Goal: Use online tool/utility: Utilize a website feature to perform a specific function

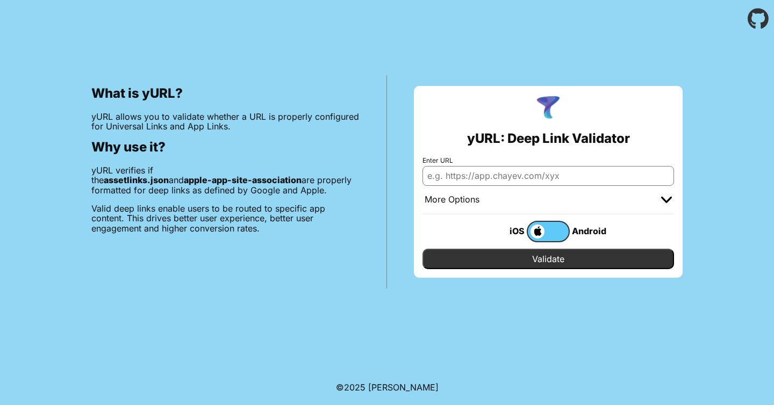
type input "[DOMAIN_NAME]"
click at [536, 232] on span at bounding box center [536, 232] width 17 height 14
click at [0, 0] on input "checkbox" at bounding box center [0, 0] width 0 height 0
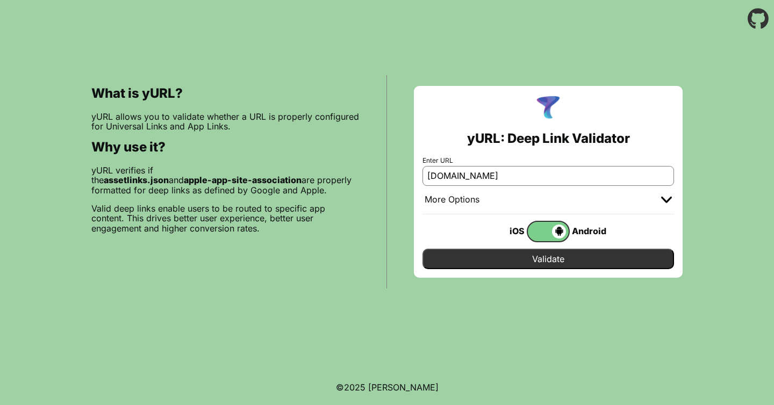
click at [537, 259] on input "Validate" at bounding box center [549, 259] width 252 height 20
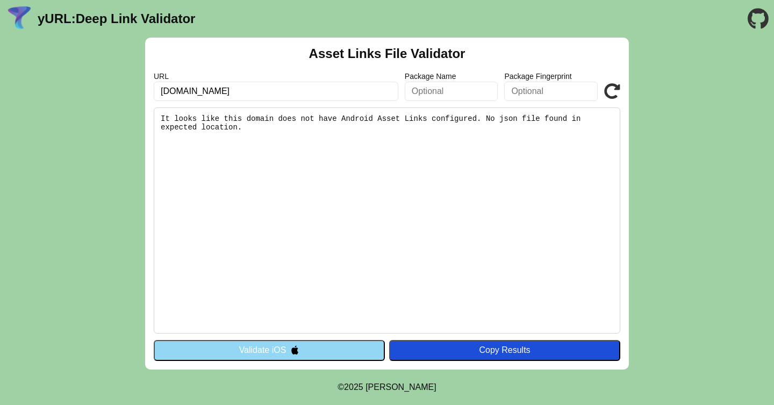
click at [326, 354] on button "Validate iOS" at bounding box center [269, 350] width 231 height 20
